Goal: Task Accomplishment & Management: Use online tool/utility

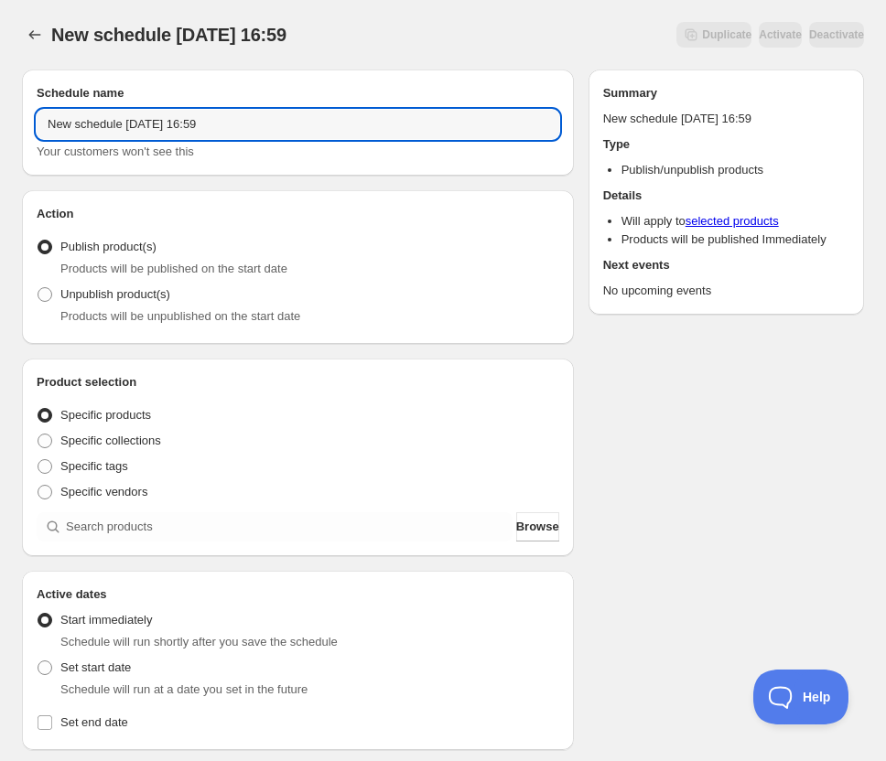
drag, startPoint x: 229, startPoint y: 130, endPoint x: -246, endPoint y: 81, distance: 477.6
click at [0, 81] on html "New schedule [DATE] 16:59. This page is ready New schedule [DATE] 16:59 Duplica…" at bounding box center [443, 380] width 886 height 761
type input "oz drop2 [DATE] 22:00"
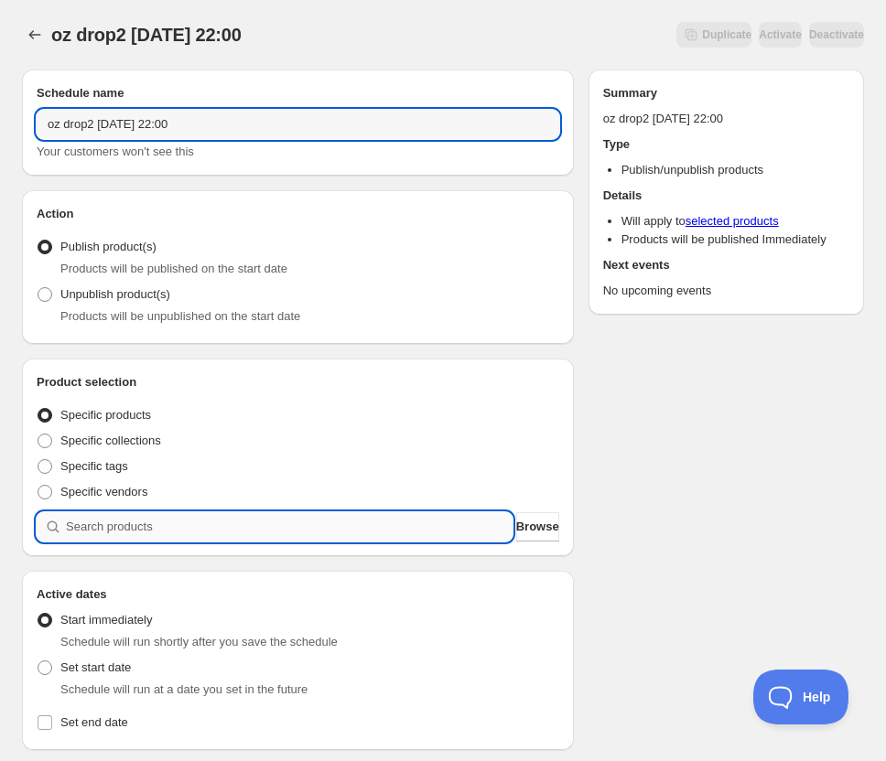
click at [143, 522] on input "search" at bounding box center [289, 527] width 447 height 29
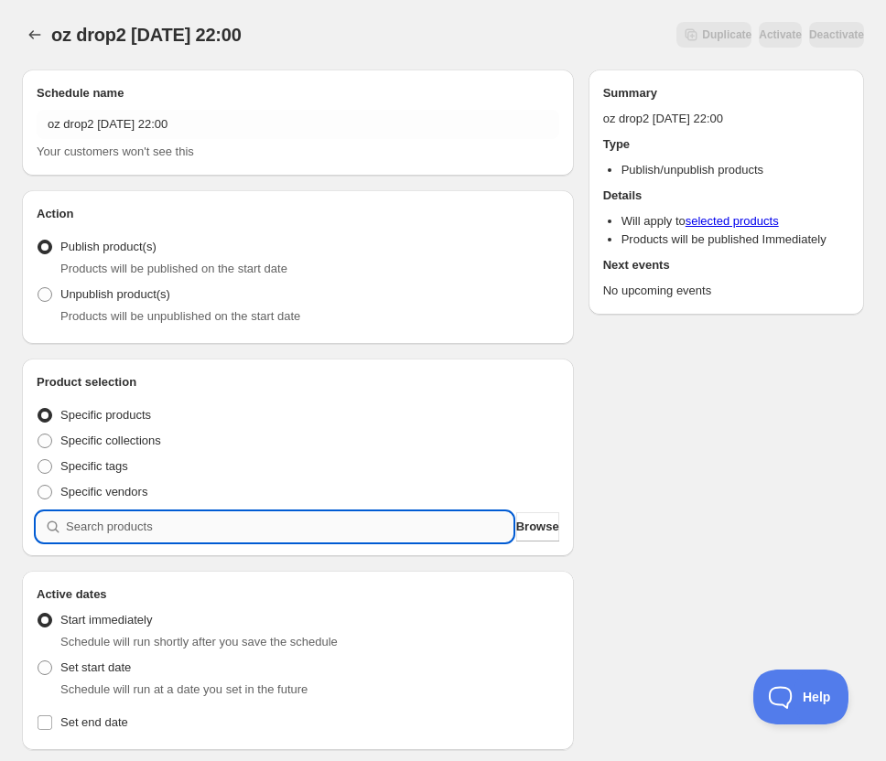
type input "o"
type input "r"
click at [117, 540] on input "search" at bounding box center [289, 527] width 447 height 29
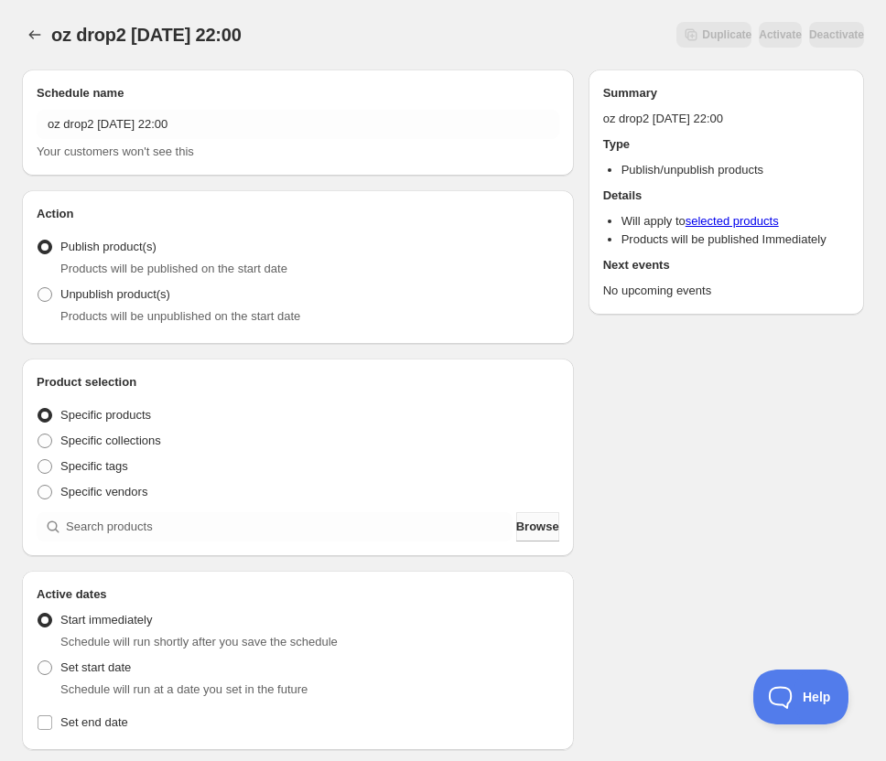
click at [556, 533] on button "Browse" at bounding box center [537, 527] width 43 height 29
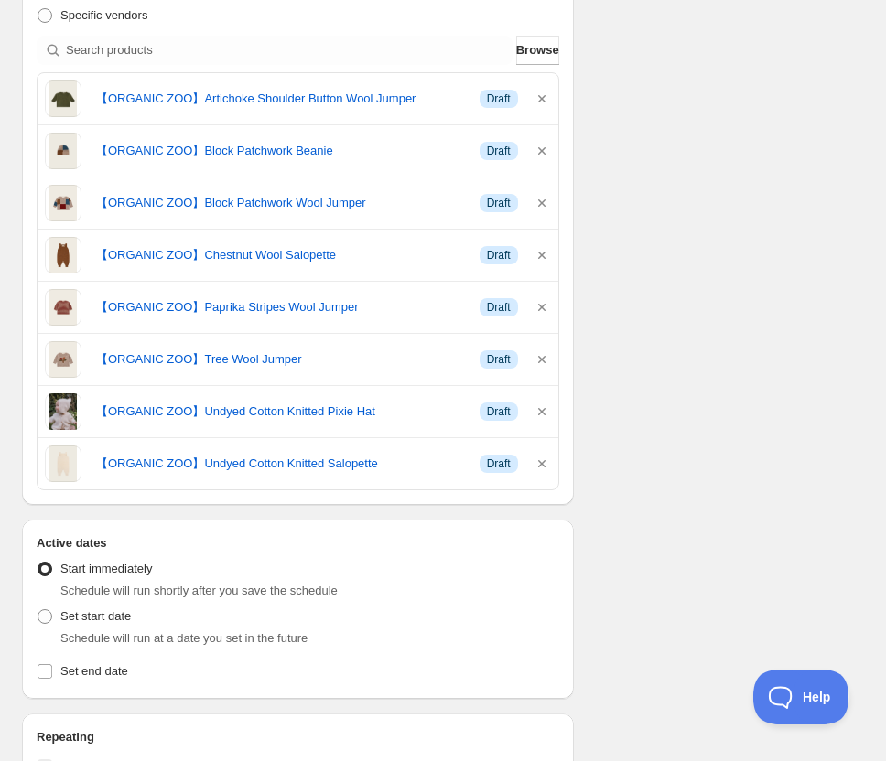
scroll to position [549, 0]
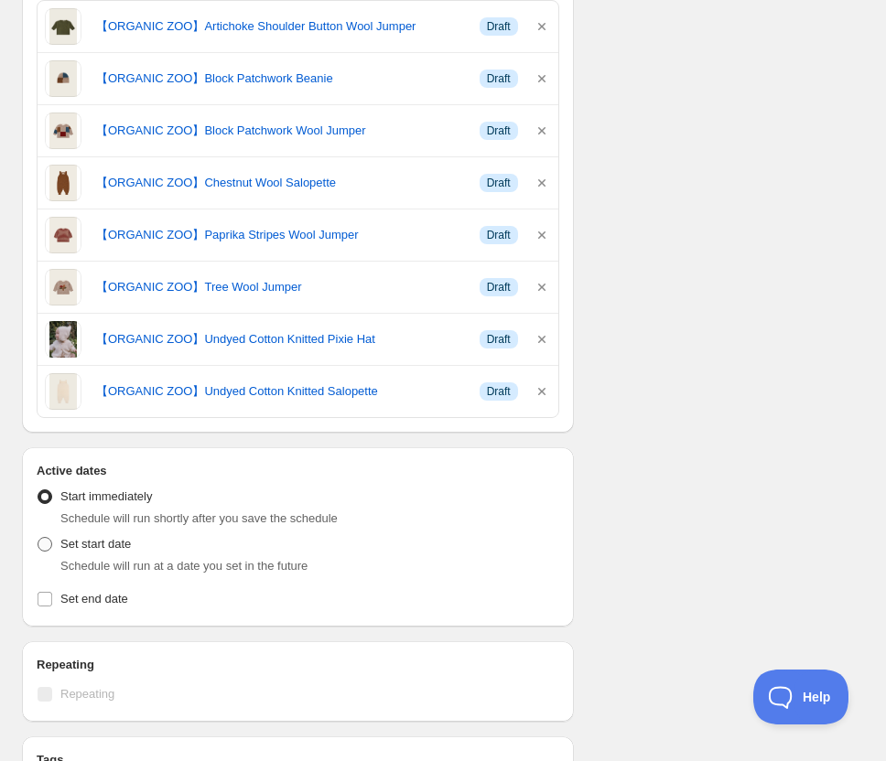
click at [120, 547] on span "Set start date" at bounding box center [95, 544] width 70 height 14
click at [38, 538] on input "Set start date" at bounding box center [38, 537] width 1 height 1
radio input "true"
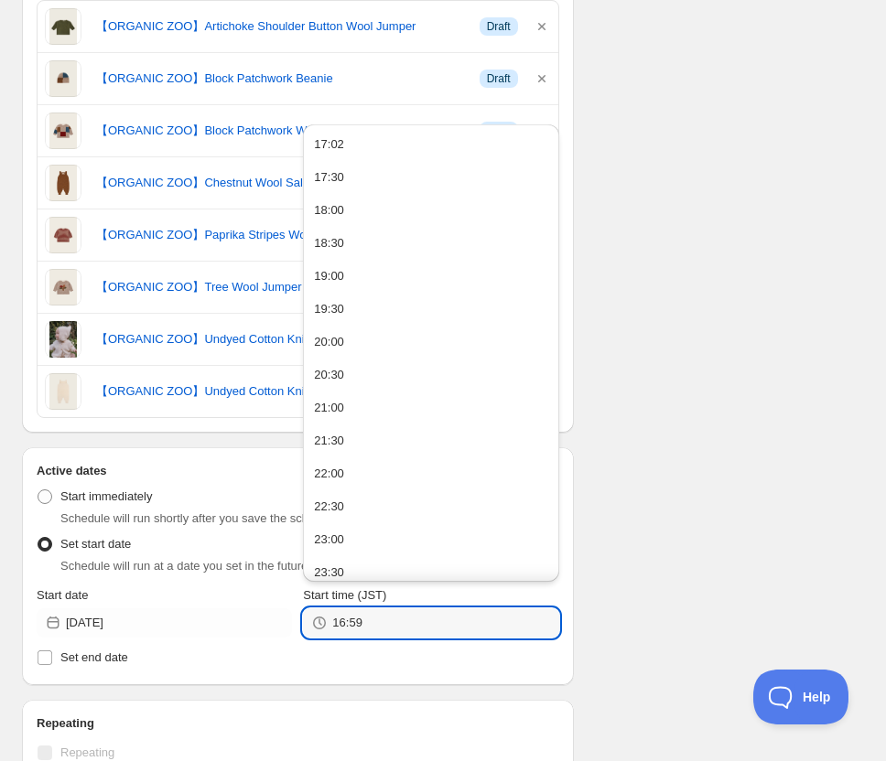
drag, startPoint x: 427, startPoint y: 636, endPoint x: 319, endPoint y: 632, distance: 109.0
click at [319, 632] on div "16:59" at bounding box center [430, 623] width 255 height 29
click at [397, 470] on button "22:00" at bounding box center [430, 473] width 244 height 29
type input "22:00"
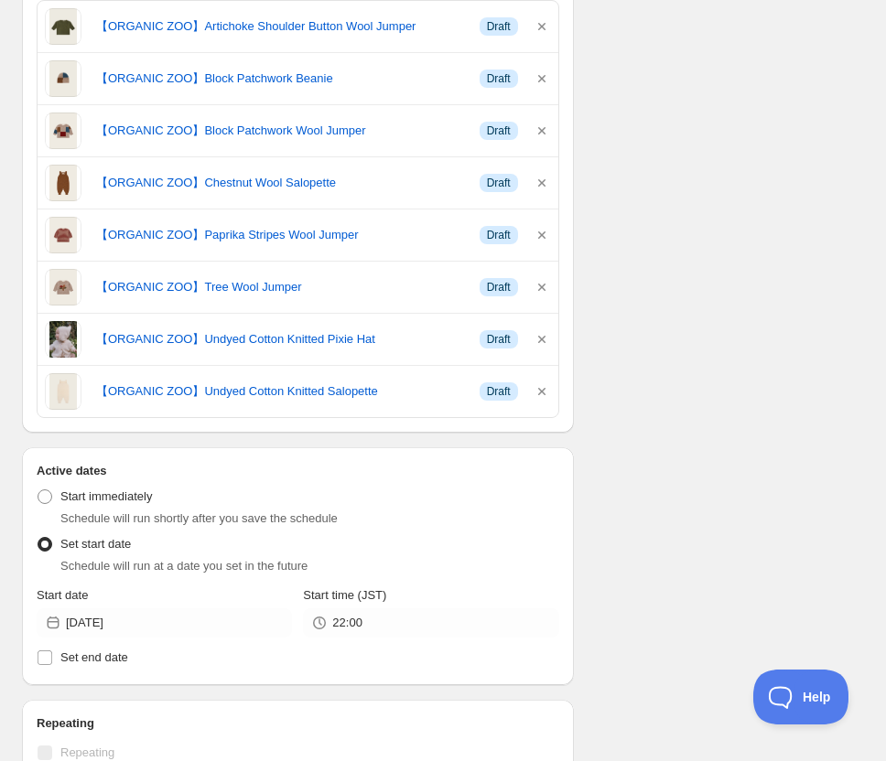
click at [710, 522] on div "Schedule name oz drop2 [DATE] 22:00 Your customers won't see this Action Action…" at bounding box center [435, 400] width 857 height 1788
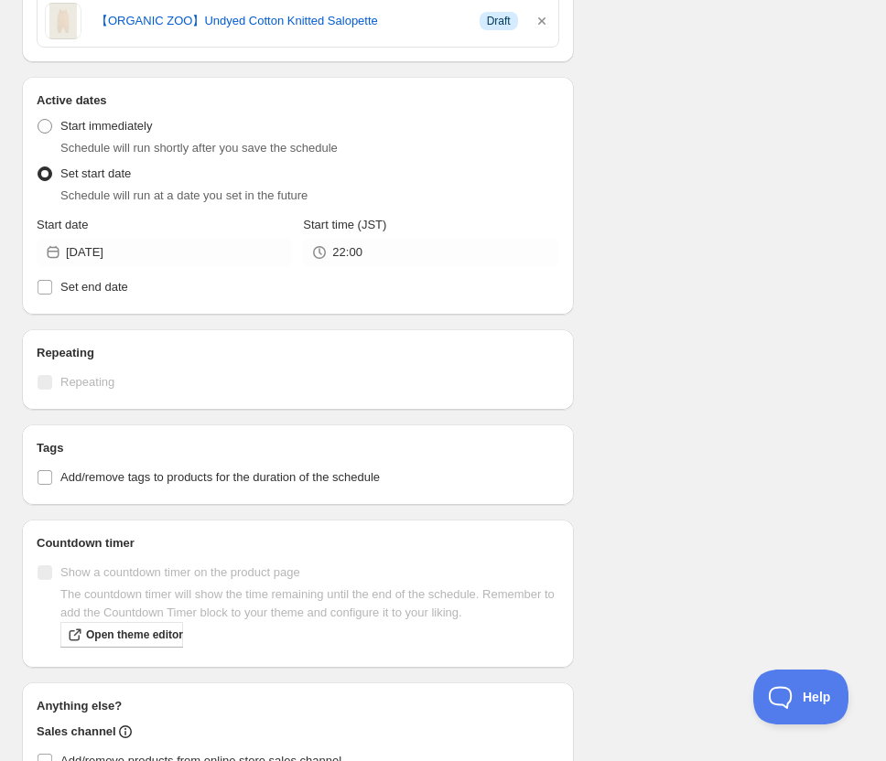
scroll to position [1098, 0]
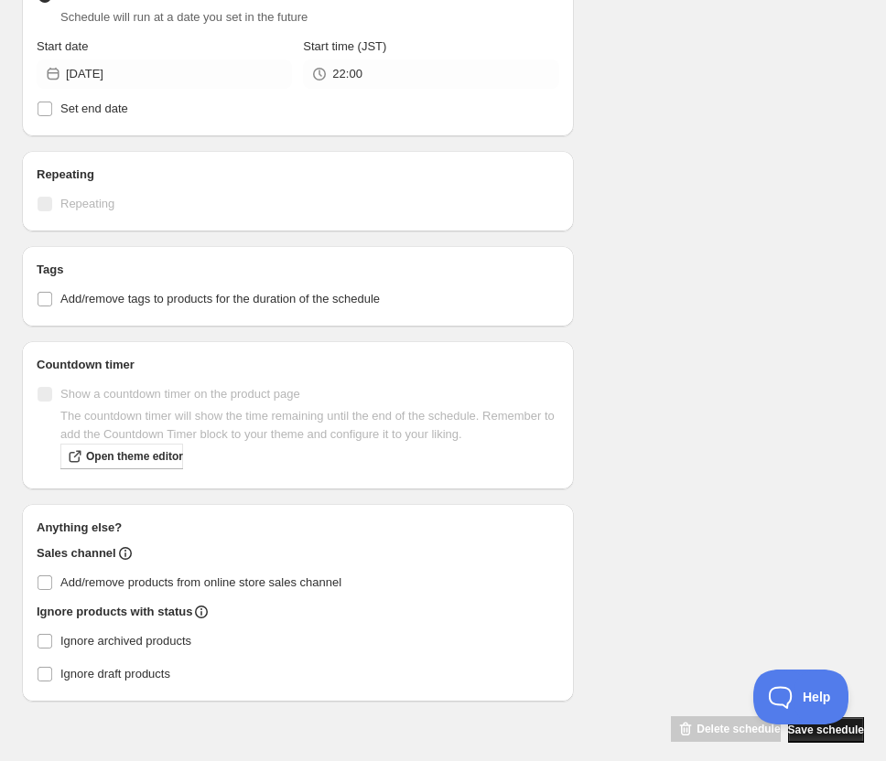
click at [851, 735] on span "Save schedule" at bounding box center [826, 730] width 76 height 15
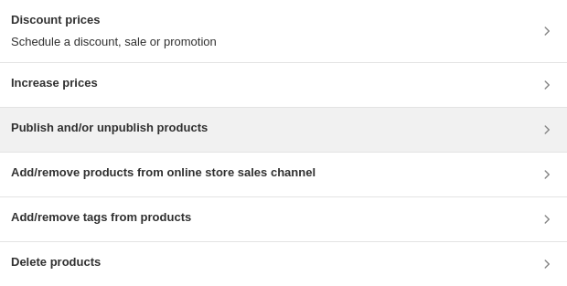
click at [331, 133] on div "Publish and/or unpublish products" at bounding box center [283, 130] width 545 height 22
